Goal: Transaction & Acquisition: Purchase product/service

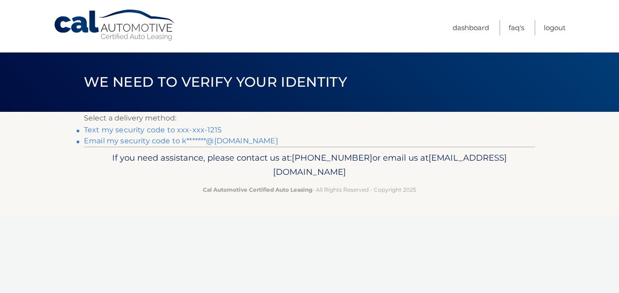
click at [197, 132] on link "Text my security code to xxx-xxx-1215" at bounding box center [153, 129] width 138 height 9
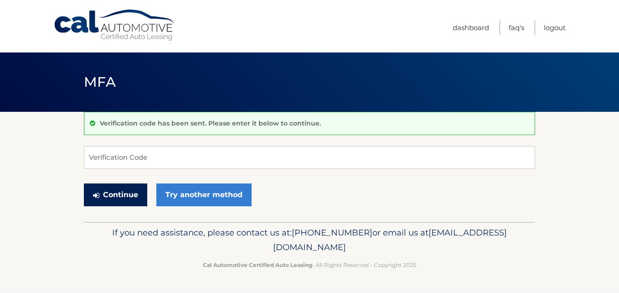
click at [125, 196] on button "Continue" at bounding box center [115, 194] width 63 height 23
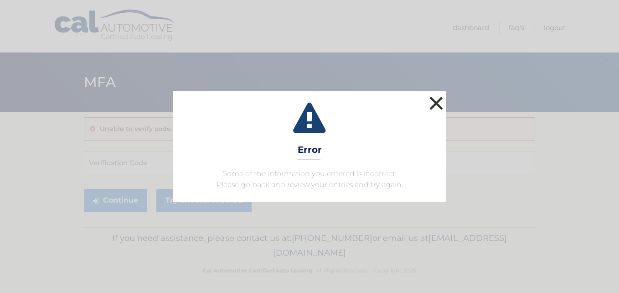
click at [441, 99] on button "×" at bounding box center [436, 103] width 18 height 18
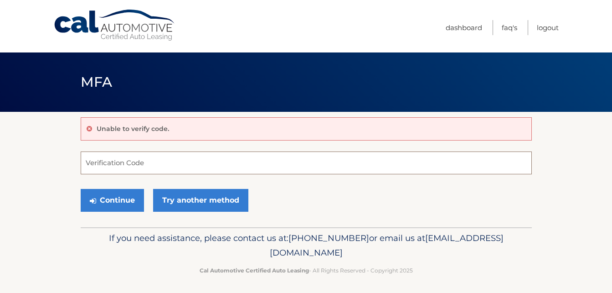
click at [197, 168] on input "Verification Code" at bounding box center [306, 162] width 451 height 23
type input "078598"
click at [81, 189] on button "Continue" at bounding box center [112, 200] width 63 height 23
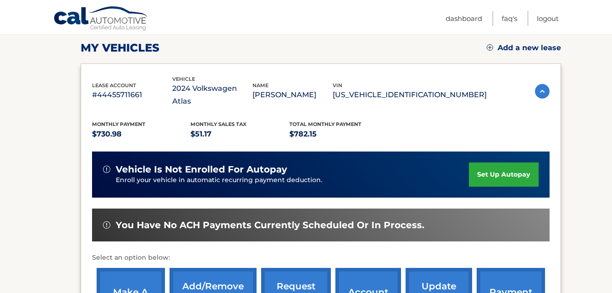
scroll to position [101, 0]
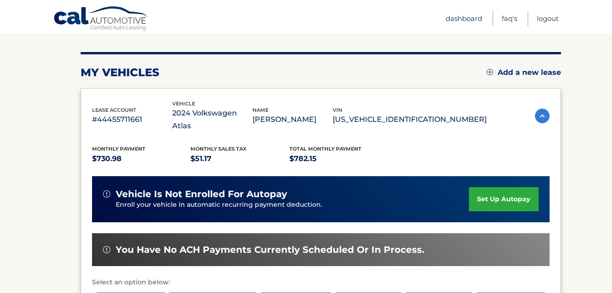
click at [459, 24] on link "Dashboard" at bounding box center [464, 18] width 36 height 15
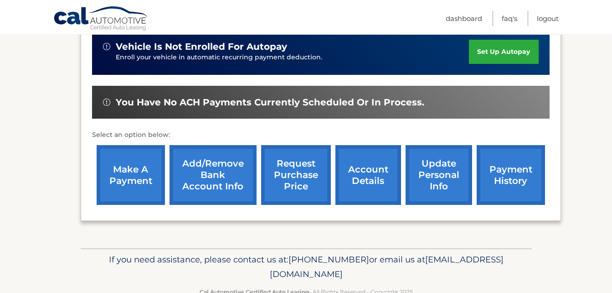
scroll to position [249, 0]
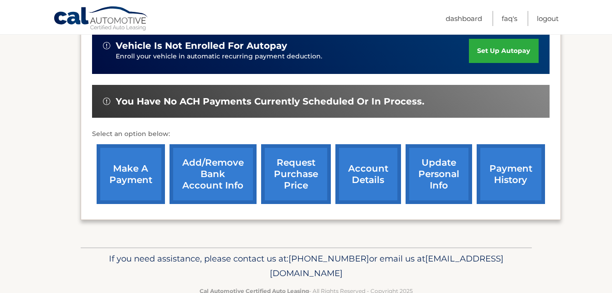
click at [376, 182] on link "account details" at bounding box center [369, 174] width 66 height 60
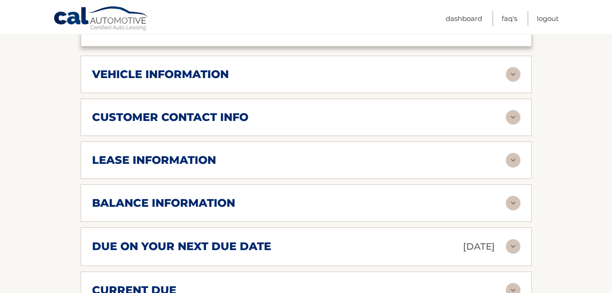
scroll to position [436, 0]
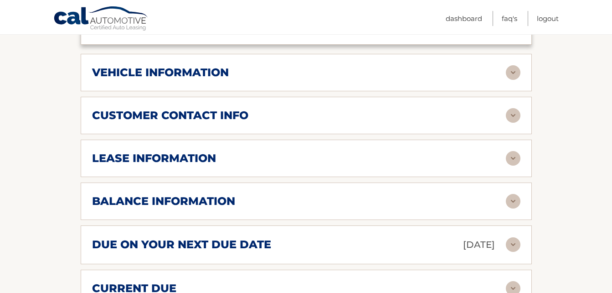
click at [514, 239] on img at bounding box center [513, 244] width 15 height 15
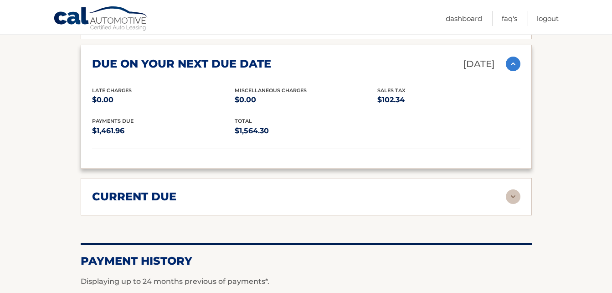
scroll to position [624, 0]
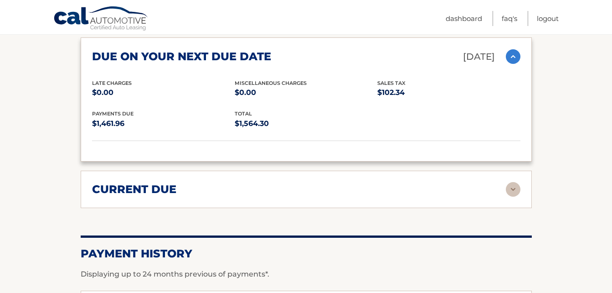
click at [516, 190] on img at bounding box center [513, 189] width 15 height 15
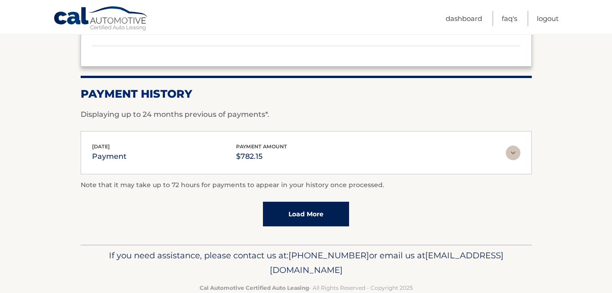
scroll to position [871, 0]
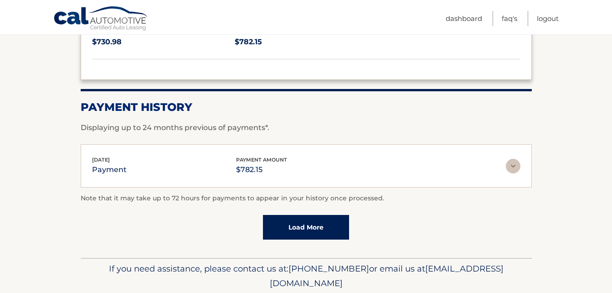
drag, startPoint x: 612, startPoint y: 227, endPoint x: 599, endPoint y: 3, distance: 224.7
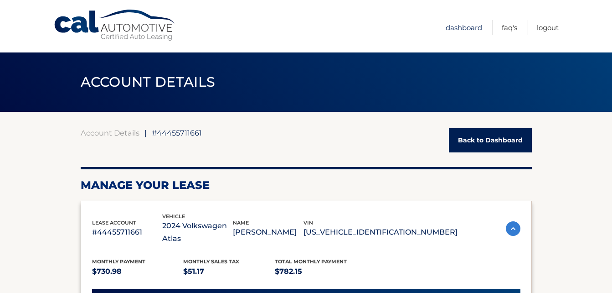
click at [452, 28] on link "Dashboard" at bounding box center [464, 27] width 36 height 15
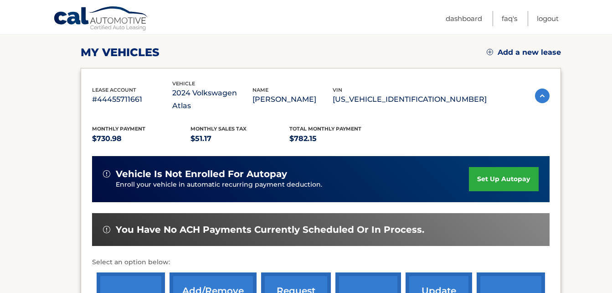
scroll to position [147, 0]
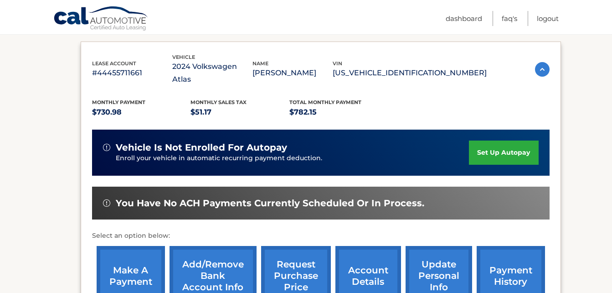
click at [129, 272] on link "make a payment" at bounding box center [131, 276] width 68 height 60
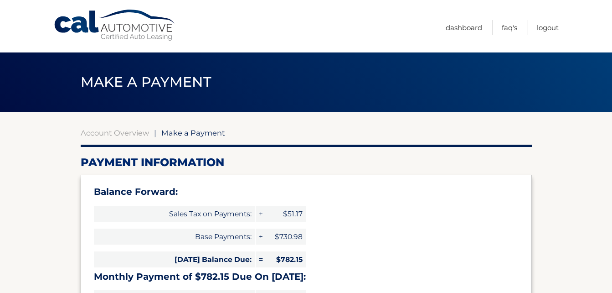
select select "NmQxOGQzZWQtNmM1OC00Yzk1LTgxOTYtZGI5MDEzNzljN2Rj"
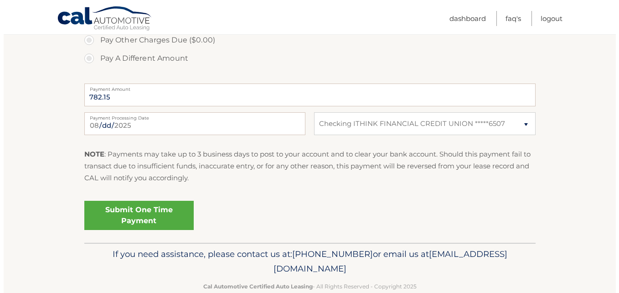
scroll to position [413, 0]
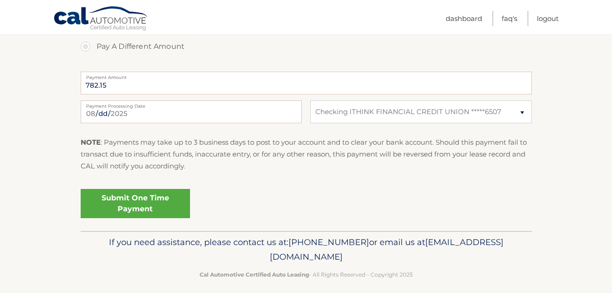
click at [137, 206] on link "Submit One Time Payment" at bounding box center [135, 203] width 109 height 29
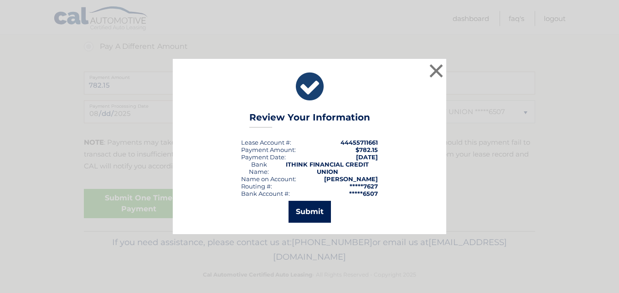
click at [316, 212] on button "Submit" at bounding box center [310, 212] width 42 height 22
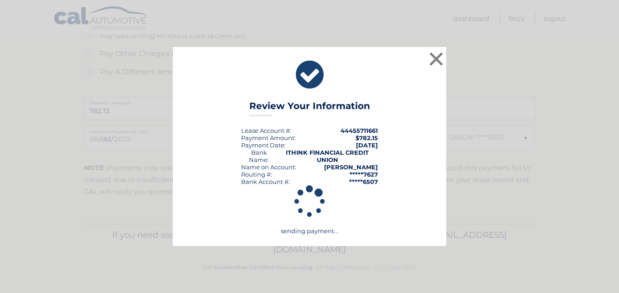
scroll to position [388, 0]
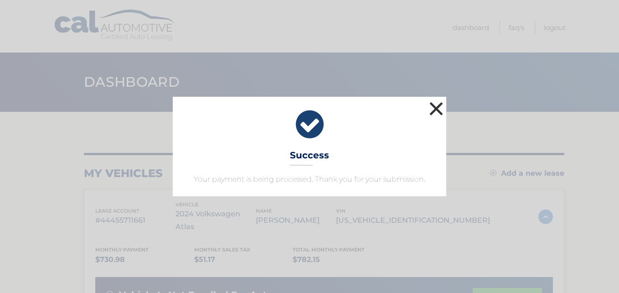
click at [438, 106] on button "×" at bounding box center [436, 108] width 18 height 18
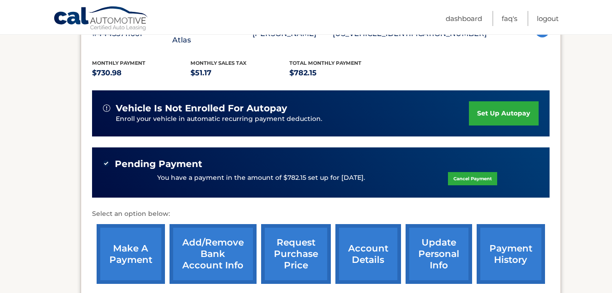
scroll to position [200, 0]
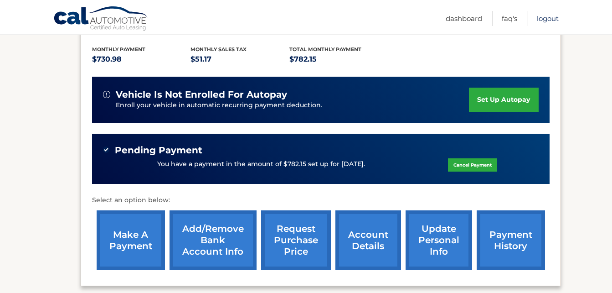
click at [546, 23] on link "Logout" at bounding box center [548, 18] width 22 height 15
